Goal: Task Accomplishment & Management: Use online tool/utility

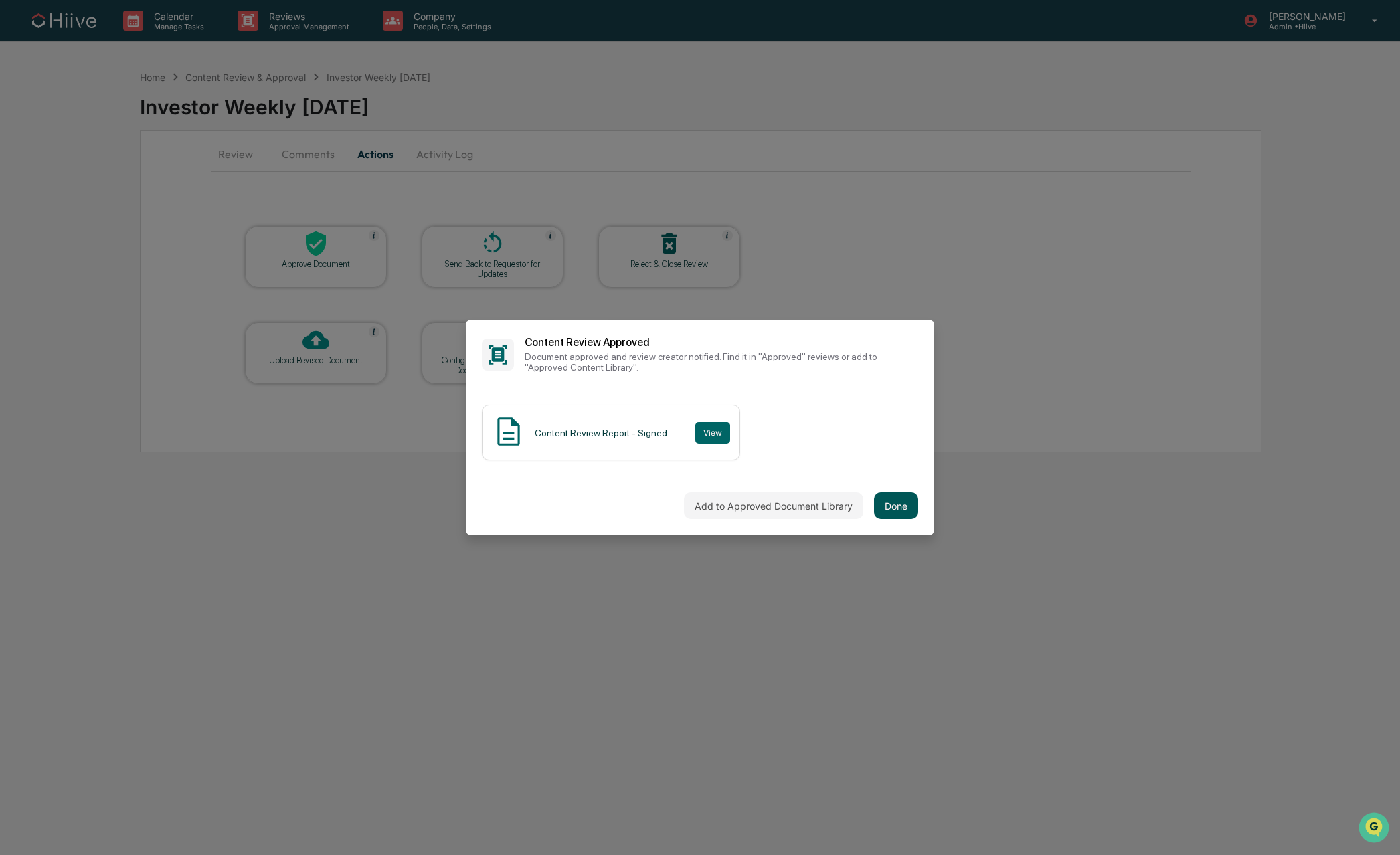
click at [893, 506] on button "Done" at bounding box center [896, 506] width 44 height 26
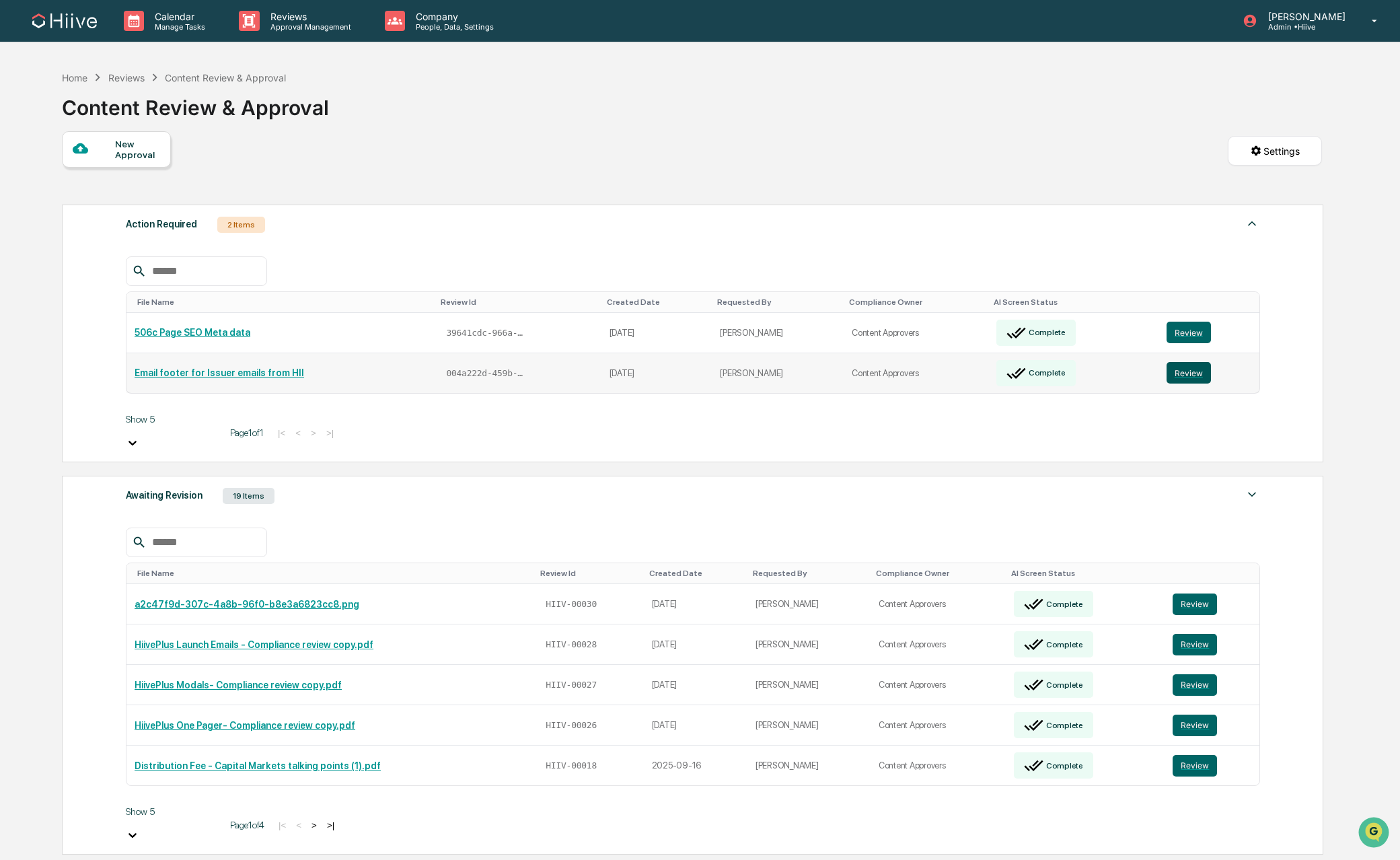
click at [1202, 367] on button "Review" at bounding box center [1189, 373] width 44 height 21
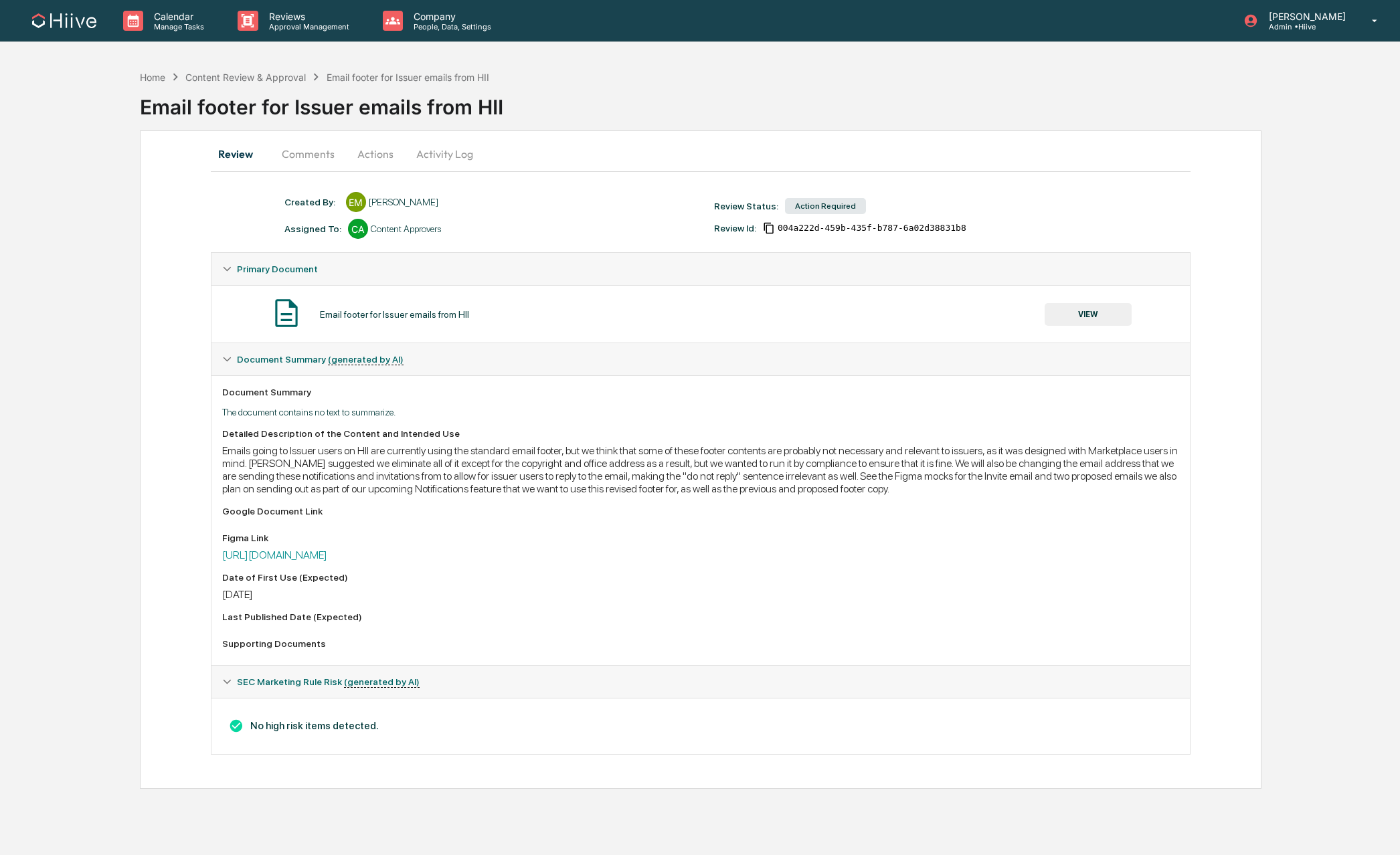
click at [308, 155] on button "Comments" at bounding box center [308, 154] width 74 height 32
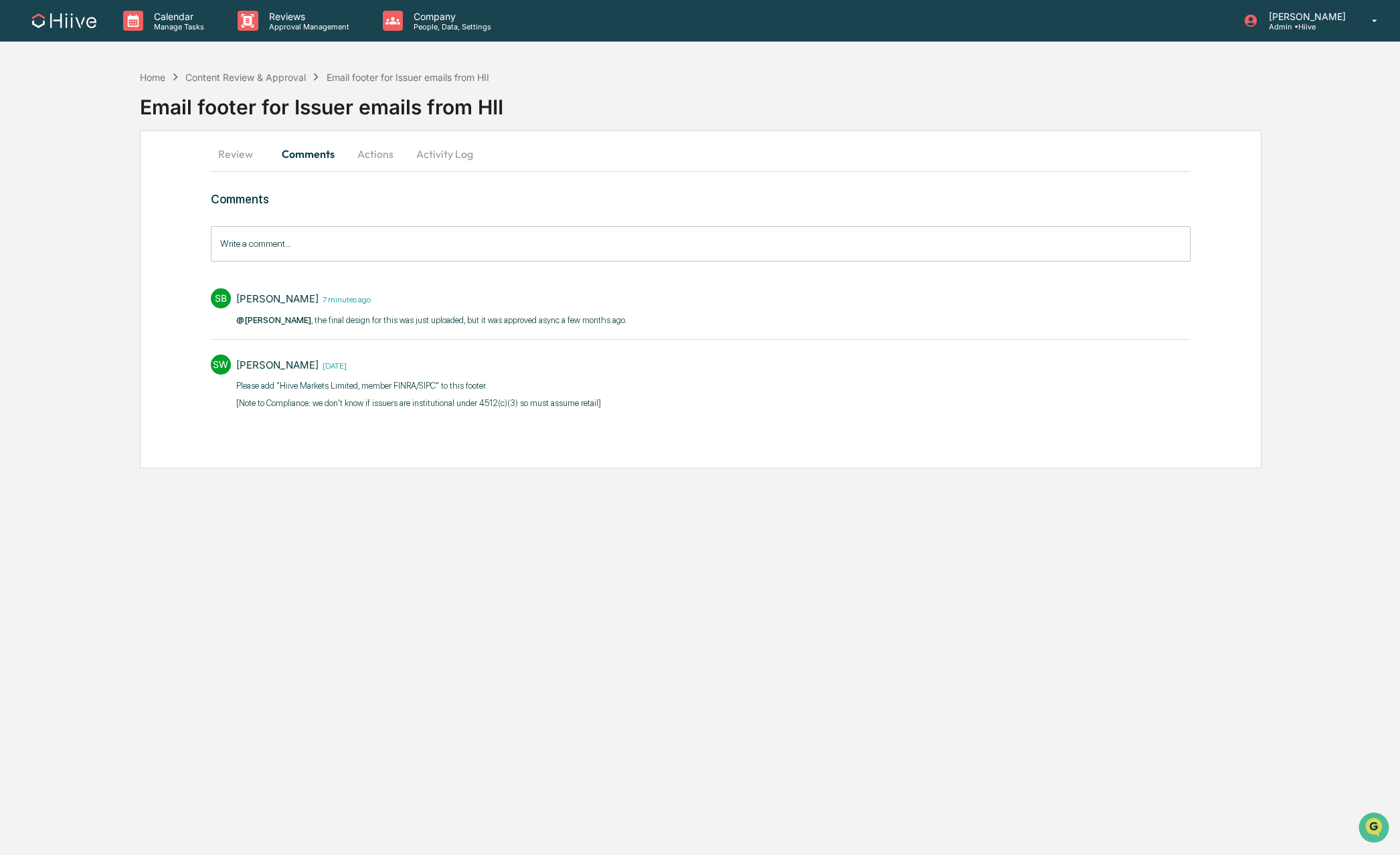
click at [356, 153] on button "Actions" at bounding box center [375, 154] width 60 height 32
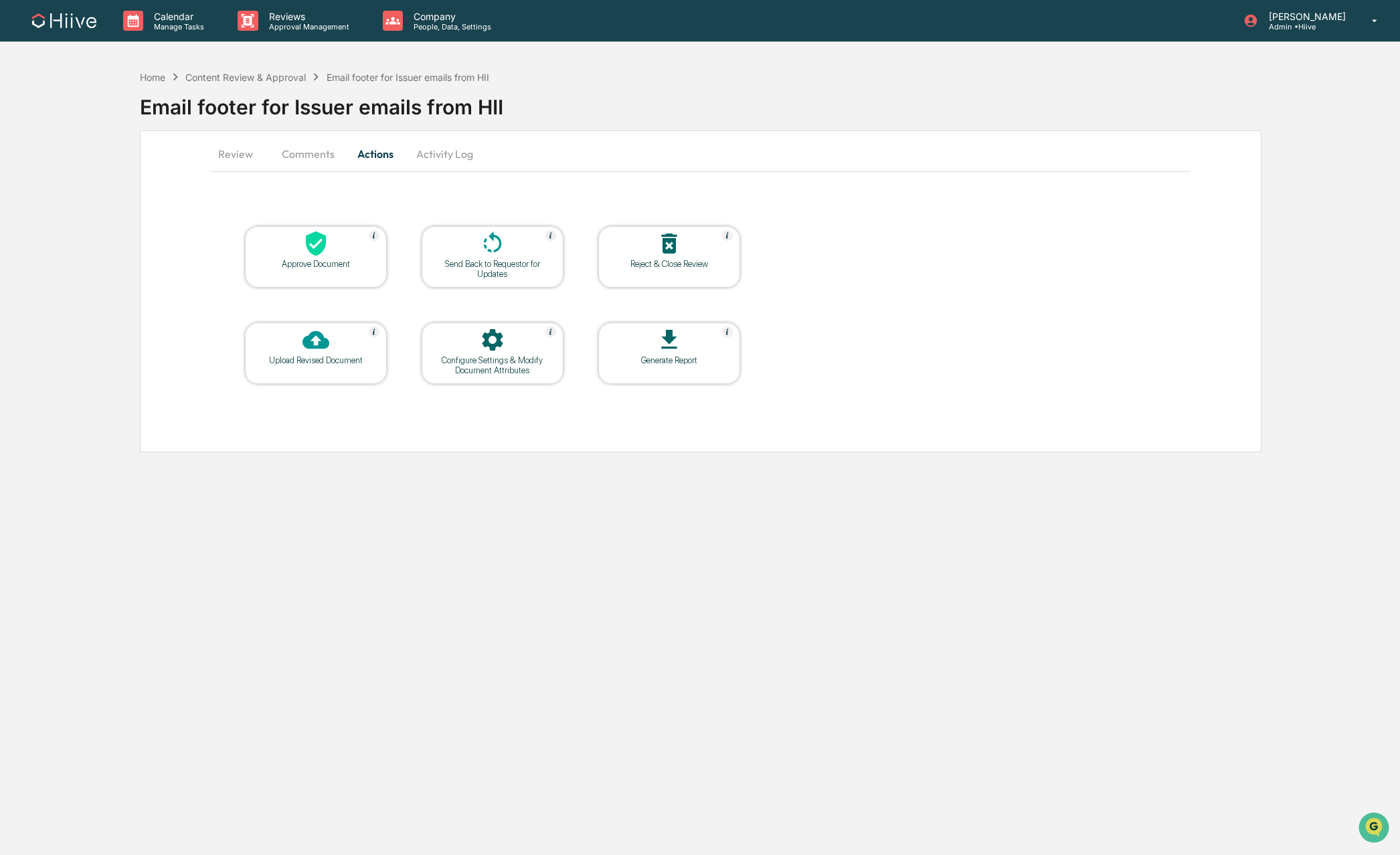
click at [295, 256] on div at bounding box center [316, 245] width 134 height 29
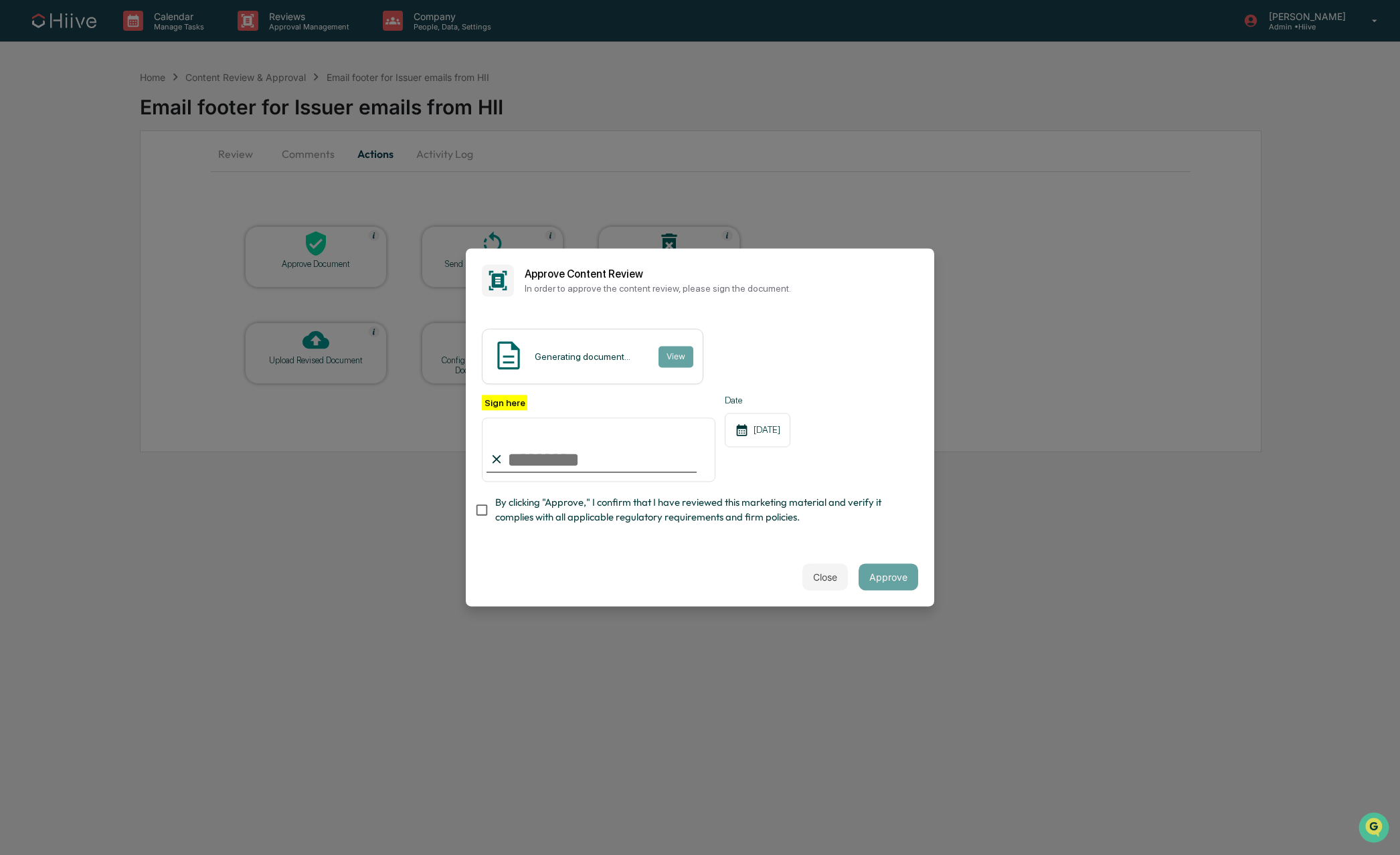
type input "**********"
click at [537, 513] on span "By clicking "Approve," I confirm that I have reviewed this marketing material a…" at bounding box center [701, 511] width 412 height 30
click at [877, 579] on button "Approve" at bounding box center [888, 578] width 59 height 26
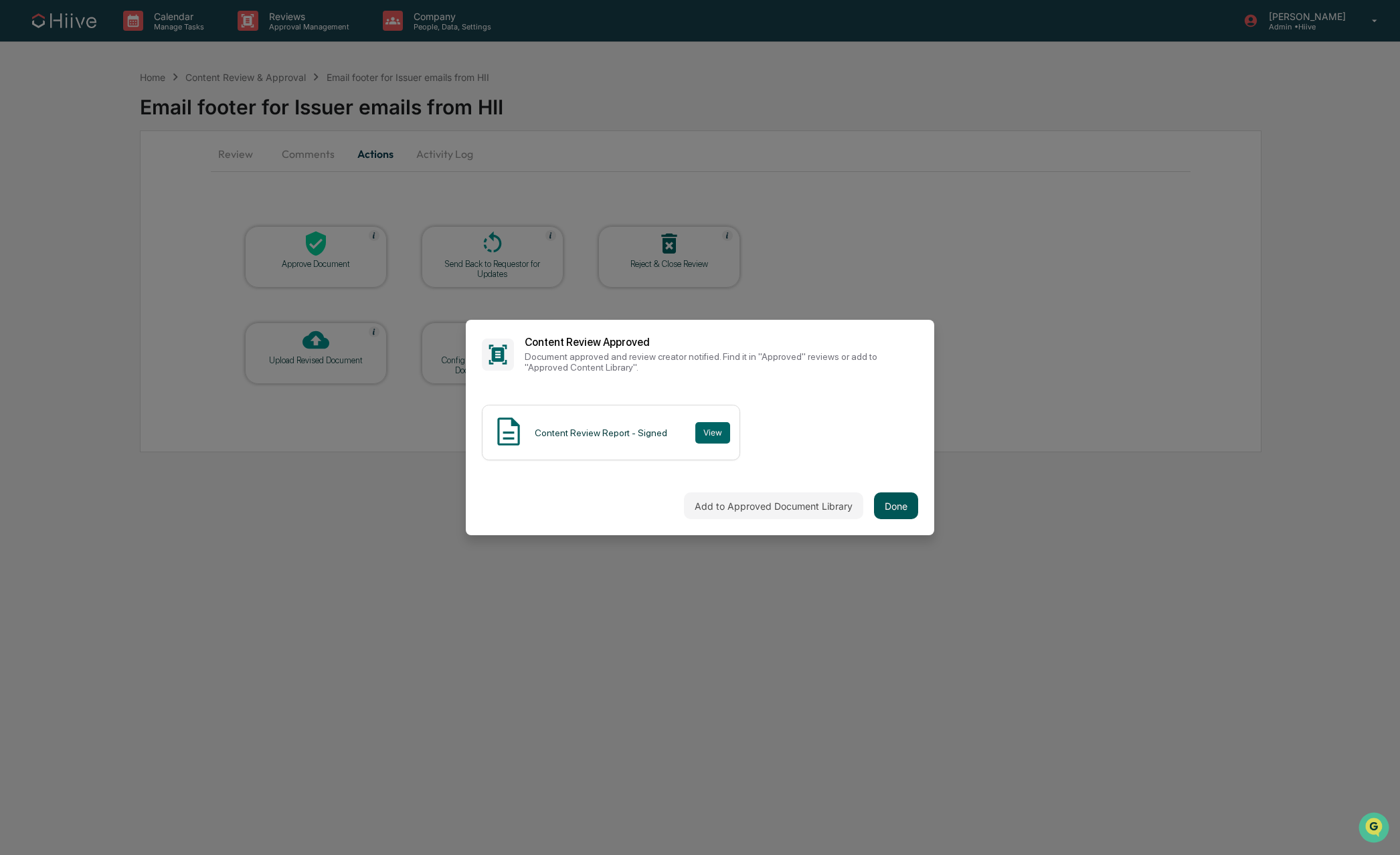
click at [910, 506] on button "Done" at bounding box center [896, 506] width 44 height 26
